Goal: Transaction & Acquisition: Book appointment/travel/reservation

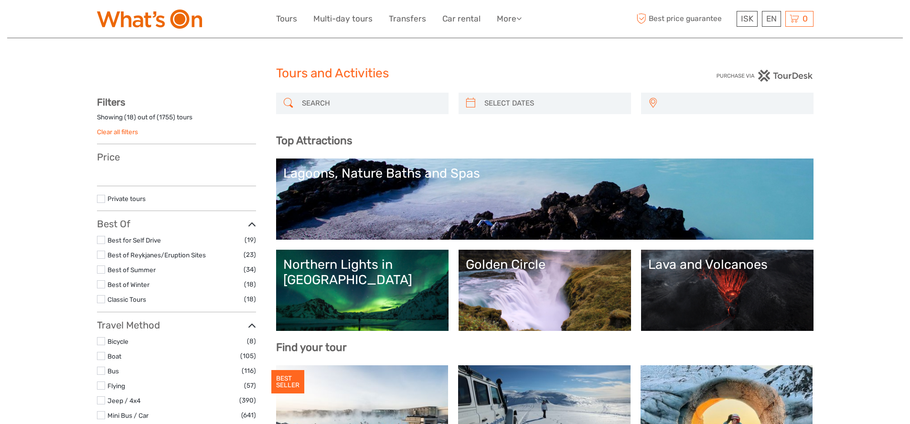
select select
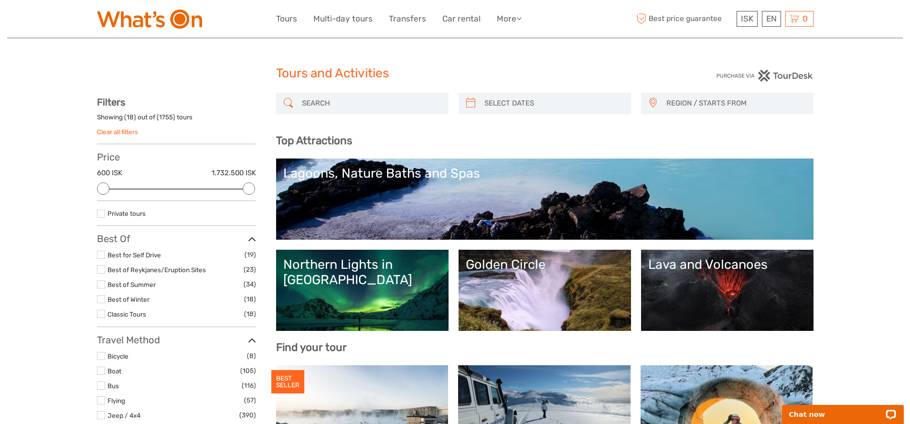
click at [518, 270] on div "Golden Circle" at bounding box center [545, 264] width 158 height 15
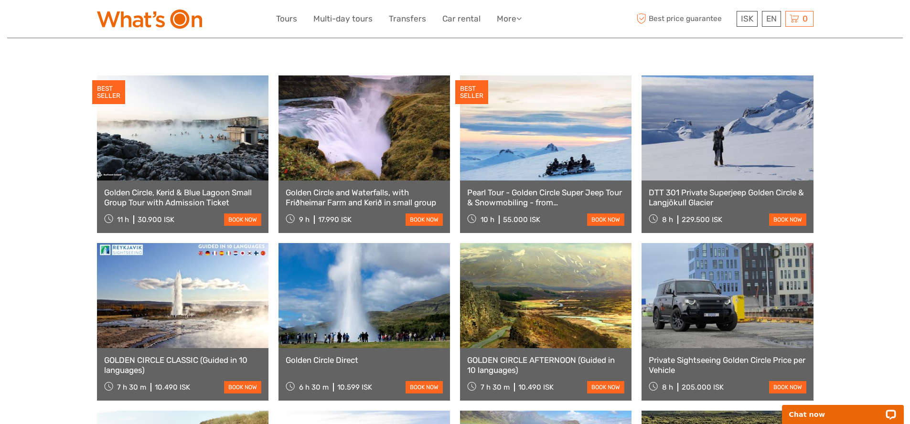
scroll to position [474, 0]
click at [372, 299] on link at bounding box center [363, 295] width 171 height 105
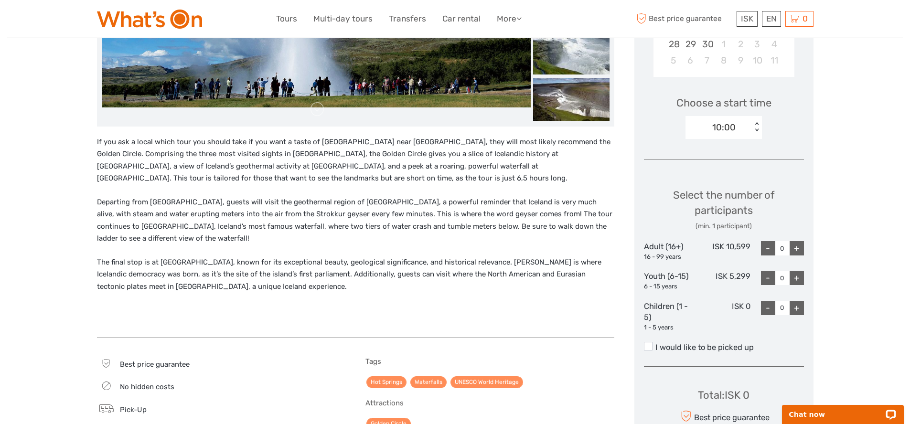
scroll to position [260, 0]
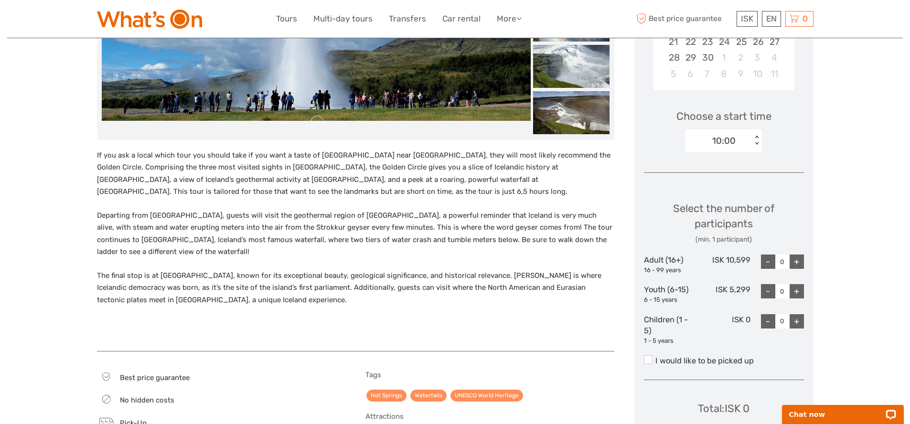
click at [758, 136] on div "< >" at bounding box center [757, 141] width 8 height 10
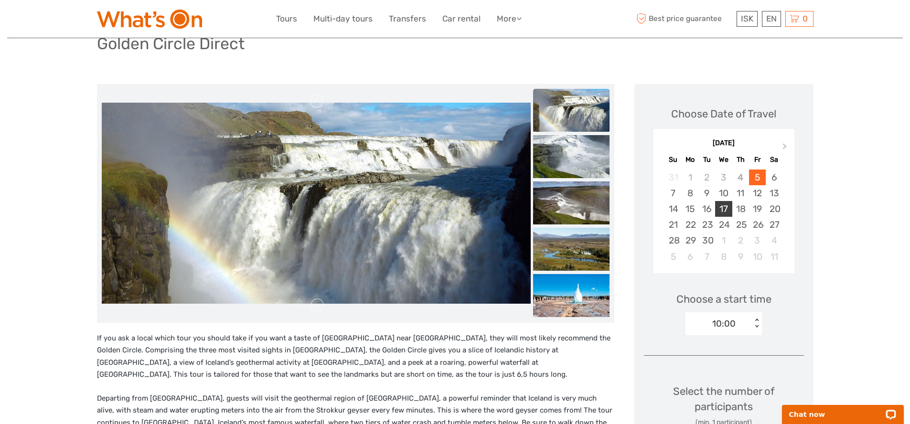
scroll to position [79, 0]
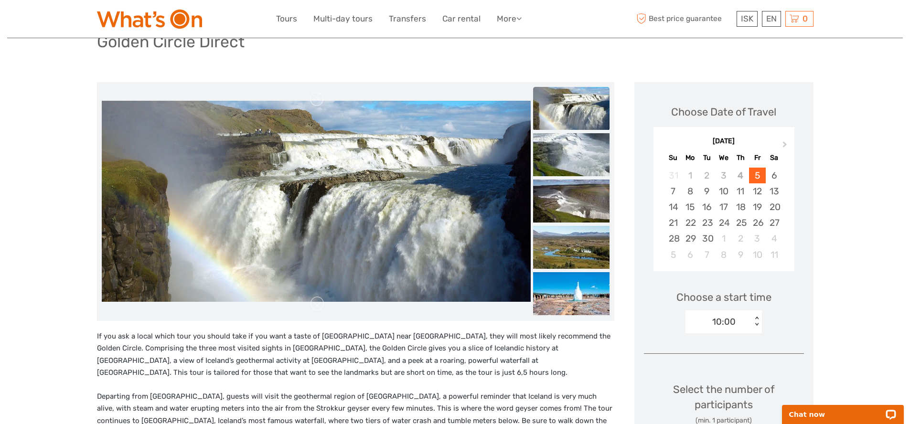
click at [756, 319] on div "< >" at bounding box center [757, 322] width 8 height 10
click at [755, 319] on div "< >" at bounding box center [757, 322] width 8 height 10
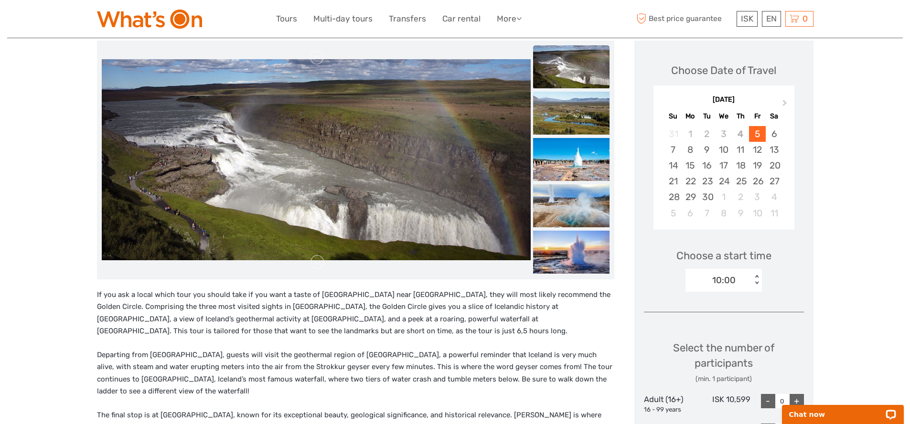
scroll to position [0, 0]
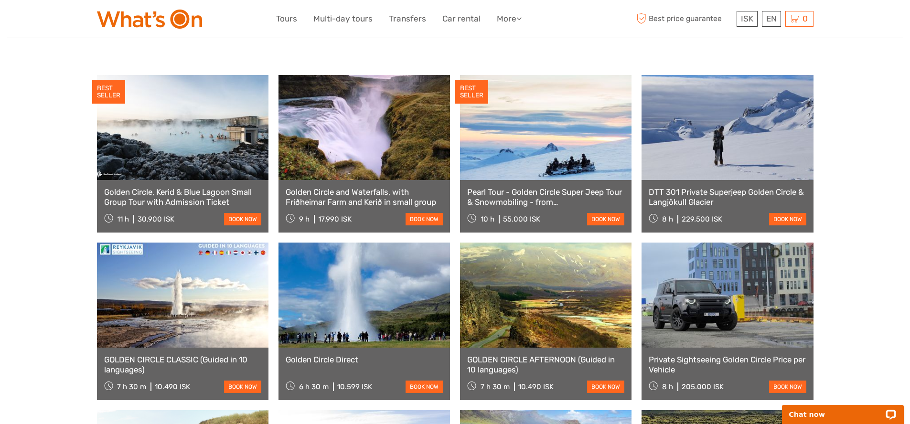
click at [219, 312] on link at bounding box center [182, 295] width 171 height 105
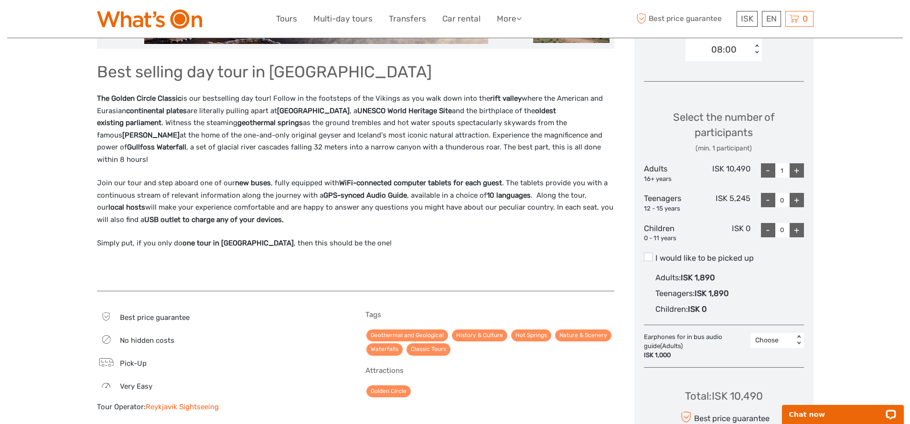
scroll to position [367, 0]
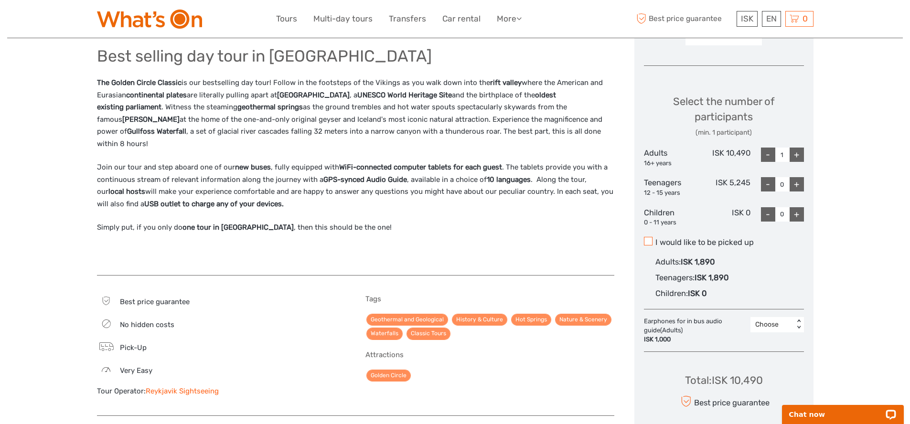
click at [648, 241] on span at bounding box center [648, 241] width 9 height 9
click at [655, 239] on input "I would like to be picked up" at bounding box center [655, 239] width 0 height 0
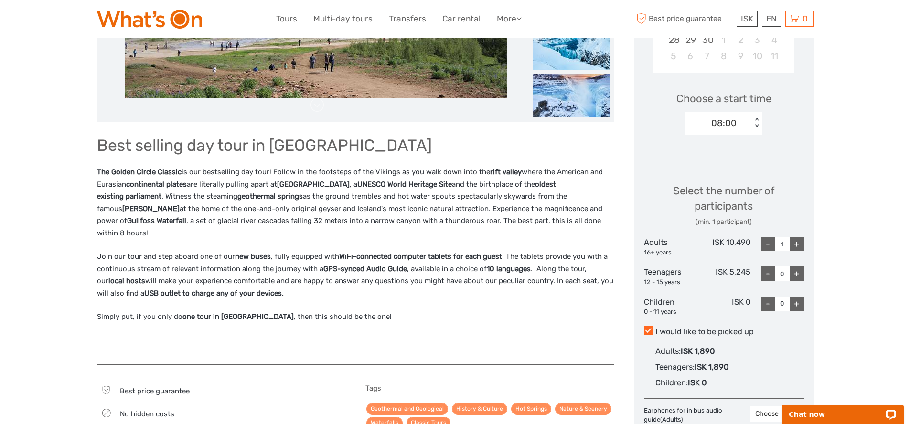
scroll to position [279, 0]
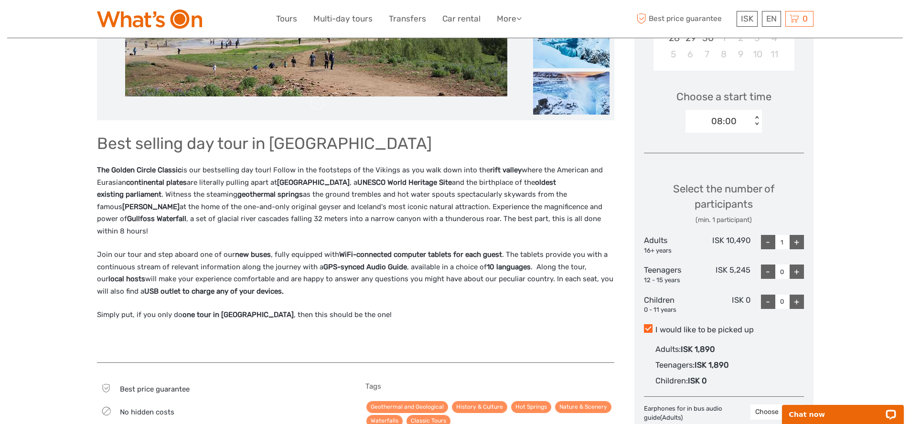
click at [646, 330] on span at bounding box center [648, 328] width 9 height 9
click at [655, 326] on input "I would like to be picked up" at bounding box center [655, 326] width 0 height 0
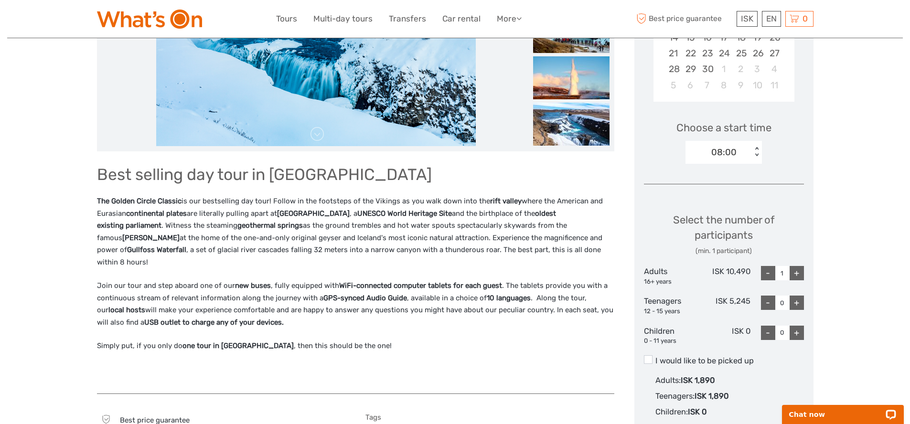
scroll to position [255, 0]
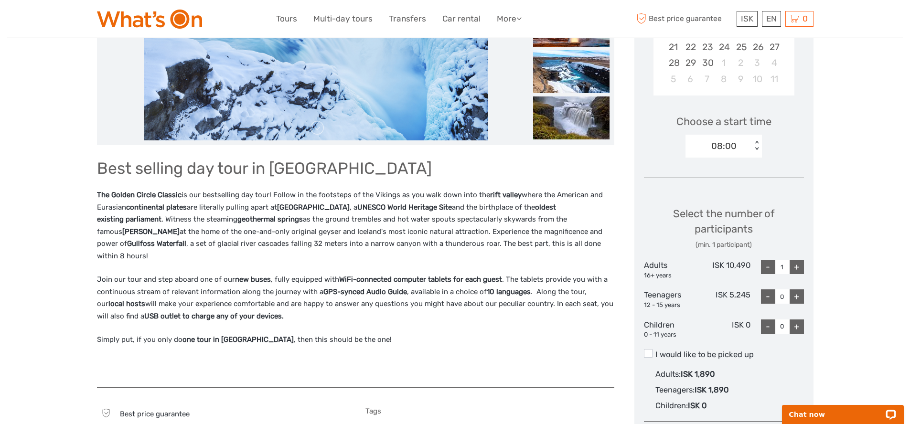
click at [796, 269] on div "+" at bounding box center [796, 267] width 14 height 14
type input "2"
click at [796, 296] on div "+" at bounding box center [796, 296] width 14 height 14
type input "1"
click at [797, 324] on div "+" at bounding box center [796, 326] width 14 height 14
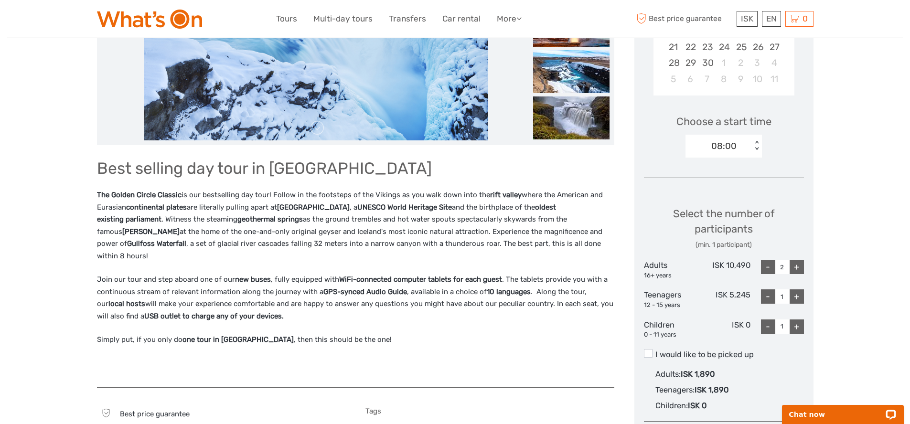
type input "1"
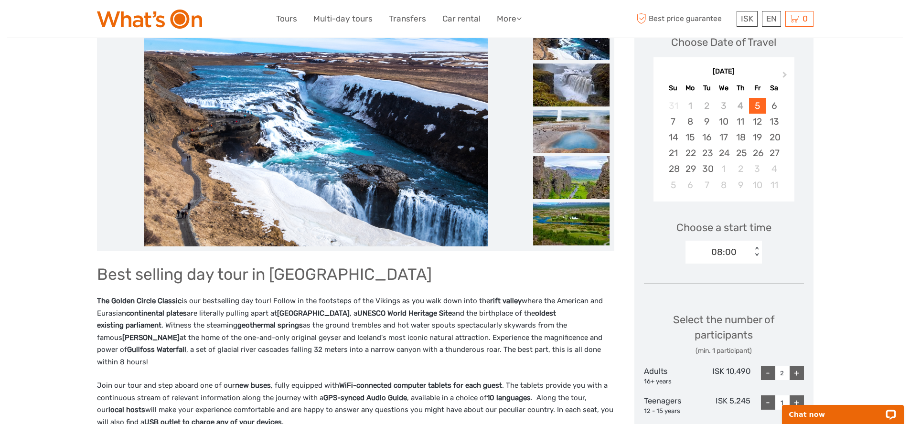
scroll to position [147, 0]
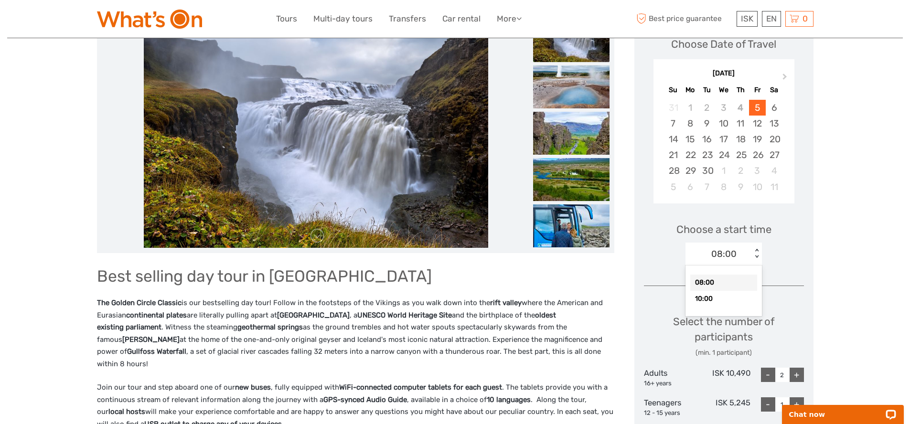
click at [760, 250] on div "< >" at bounding box center [757, 254] width 8 height 10
click at [759, 250] on div "< >" at bounding box center [757, 254] width 8 height 10
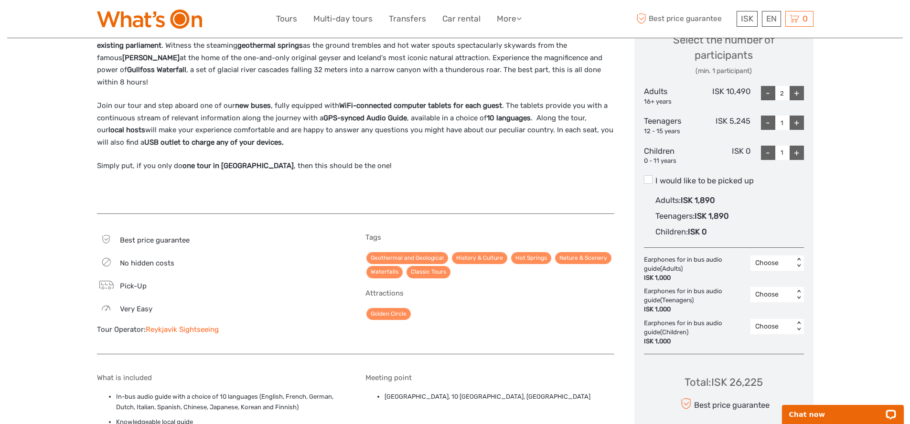
scroll to position [429, 0]
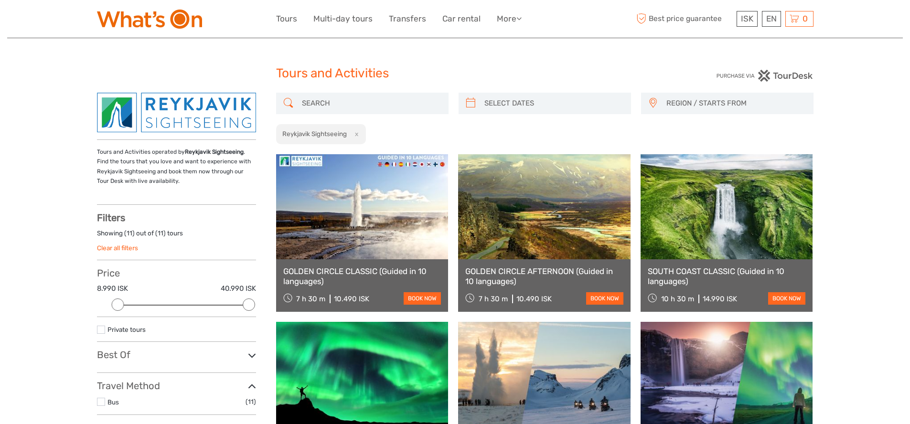
select select
